Goal: Check status: Check status

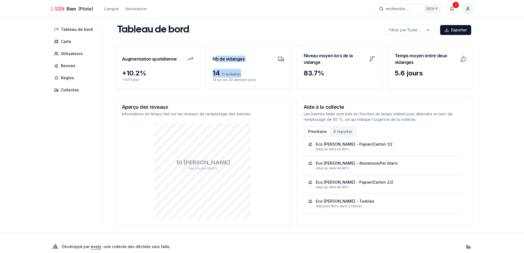
drag, startPoint x: 231, startPoint y: 73, endPoint x: 214, endPoint y: 67, distance: 17.8
click at [214, 67] on div "Nb de vidanges 14 (1 évitable) 14 sur les 30 derniers jours" at bounding box center [249, 66] width 86 height 45
click at [250, 80] on p "14 sur les 30 derniers jours" at bounding box center [249, 80] width 72 height 4
click at [73, 31] on span "Tableau de bord" at bounding box center [77, 30] width 32 height 6
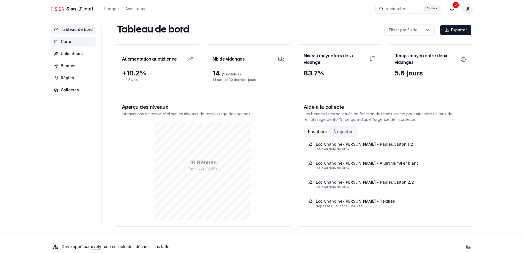
click at [69, 43] on span "Carte" at bounding box center [66, 42] width 10 height 6
click at [77, 69] on span "Bennes" at bounding box center [73, 66] width 45 height 10
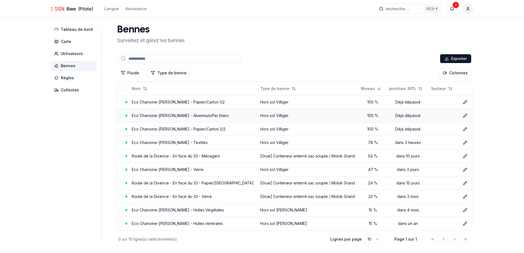
click at [187, 115] on link "Eco Chanoine-[PERSON_NAME] - Aluminium/Fer blanc" at bounding box center [180, 115] width 97 height 5
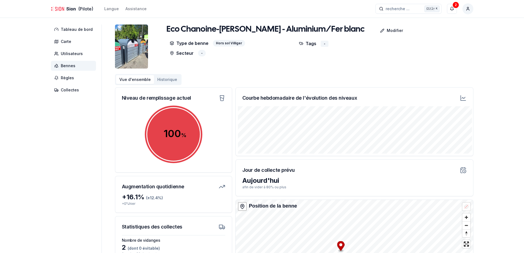
click at [157, 77] on button "Historique" at bounding box center [167, 79] width 26 height 9
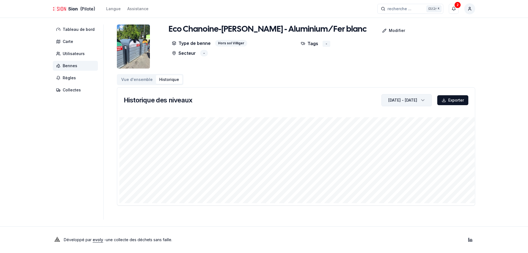
click at [393, 100] on div "[DATE] - [DATE]" at bounding box center [402, 100] width 29 height 6
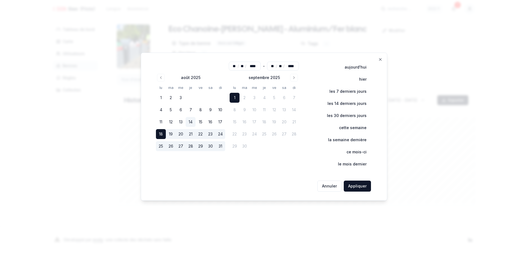
click at [191, 119] on button "14" at bounding box center [191, 122] width 10 height 10
type input "**"
click at [361, 188] on button "Appliquer" at bounding box center [357, 185] width 27 height 11
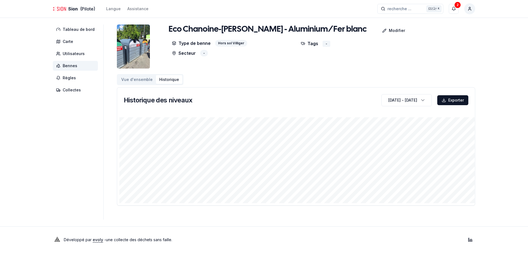
click at [132, 78] on button "Vue d'ensemble" at bounding box center [137, 79] width 38 height 9
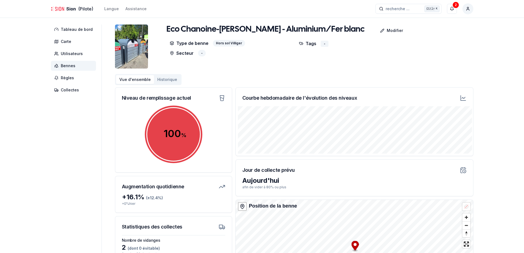
drag, startPoint x: 173, startPoint y: 27, endPoint x: 110, endPoint y: 16, distance: 63.7
click at [173, 27] on h1 "Eco Chanoine-[PERSON_NAME] - Aluminium/Fer blanc" at bounding box center [265, 29] width 198 height 10
click at [65, 8] on link "Sion (Pilote)" at bounding box center [72, 9] width 42 height 7
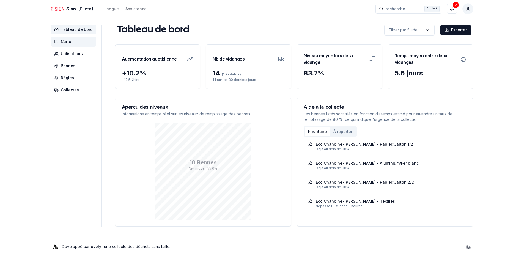
click at [70, 38] on span "Carte" at bounding box center [73, 42] width 45 height 10
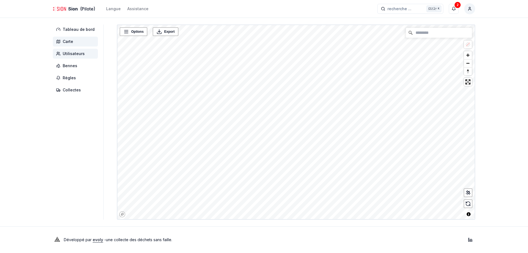
click at [78, 54] on span "Utilisateurs" at bounding box center [74, 54] width 22 height 6
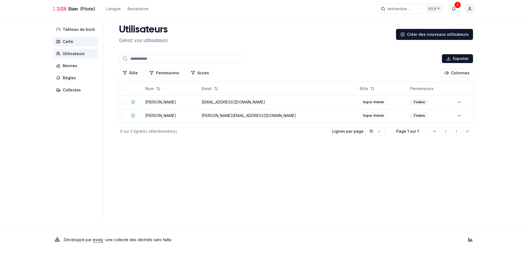
click at [65, 41] on span "Carte" at bounding box center [68, 42] width 10 height 6
